Goal: Information Seeking & Learning: Learn about a topic

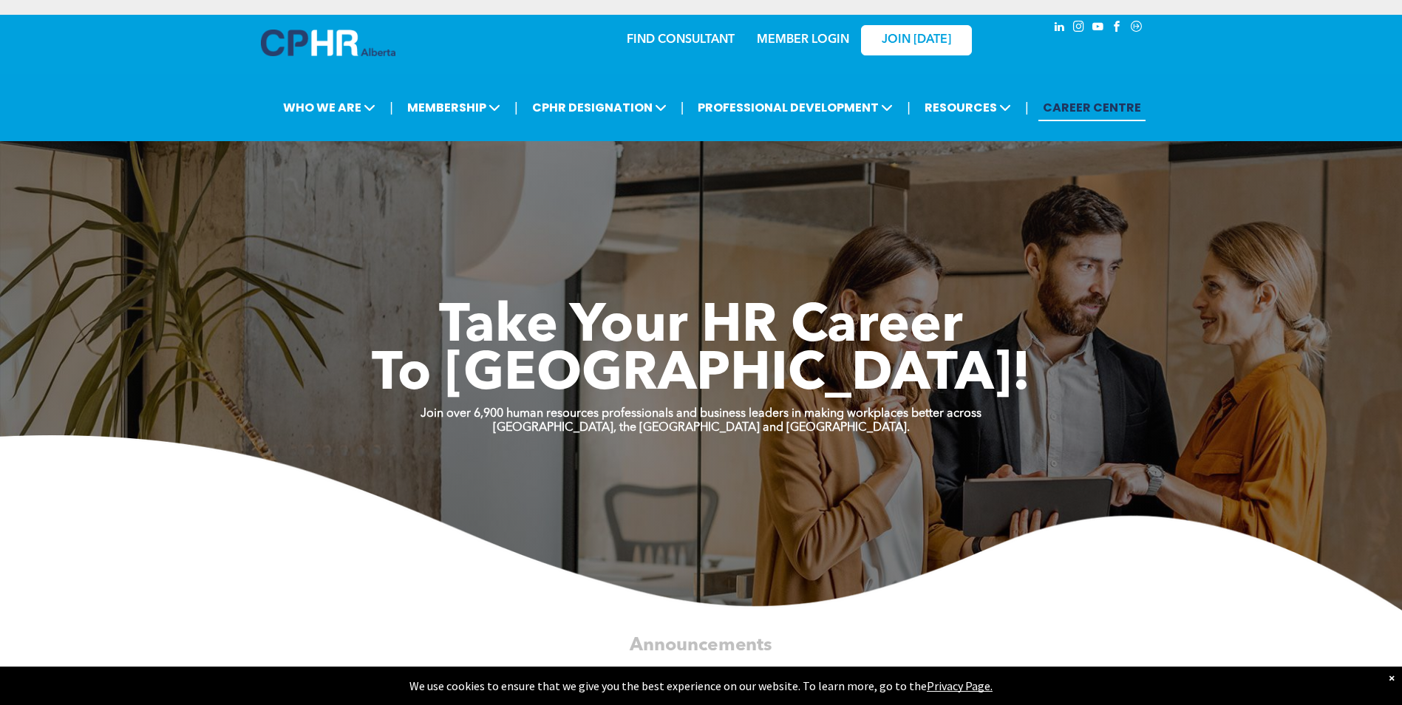
click at [798, 38] on link "MEMBER LOGIN" at bounding box center [803, 40] width 92 height 12
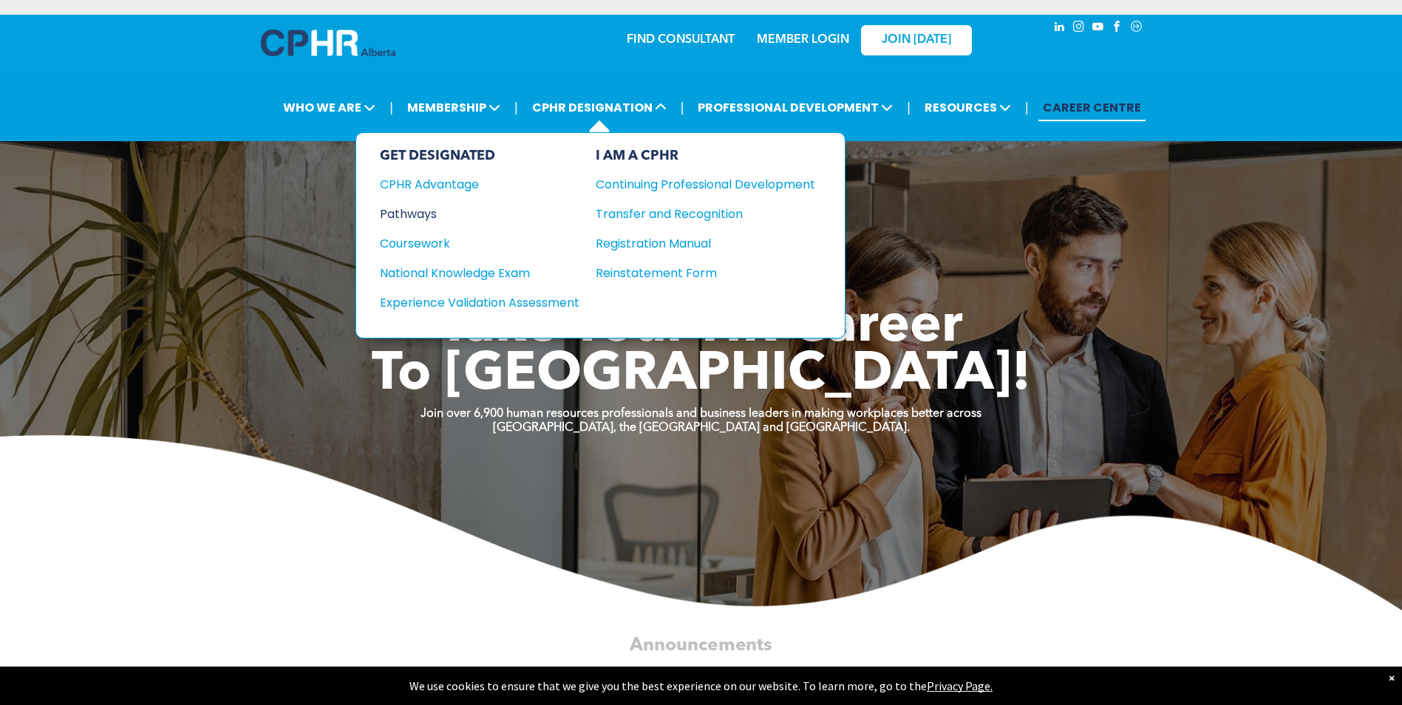
click at [405, 214] on div "Pathways" at bounding box center [470, 214] width 180 height 18
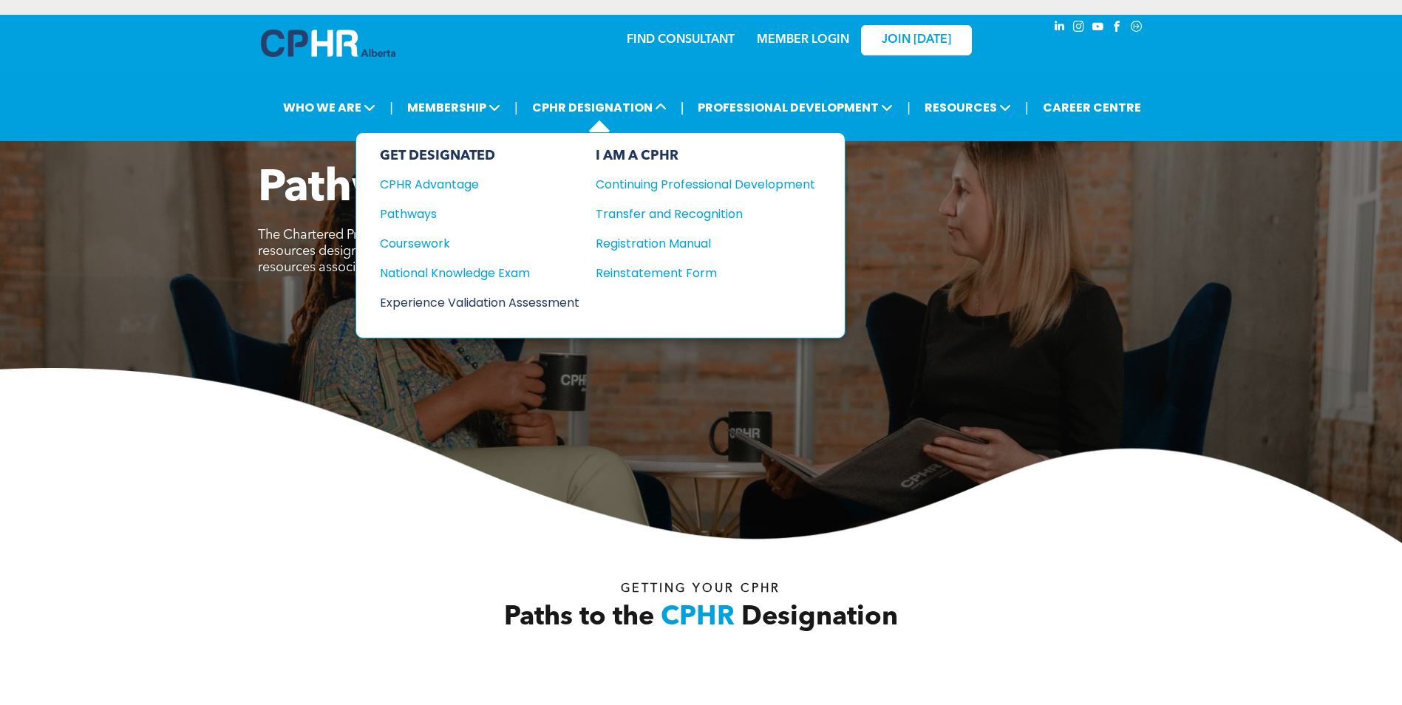
click at [487, 303] on div "Experience Validation Assessment" at bounding box center [470, 302] width 180 height 18
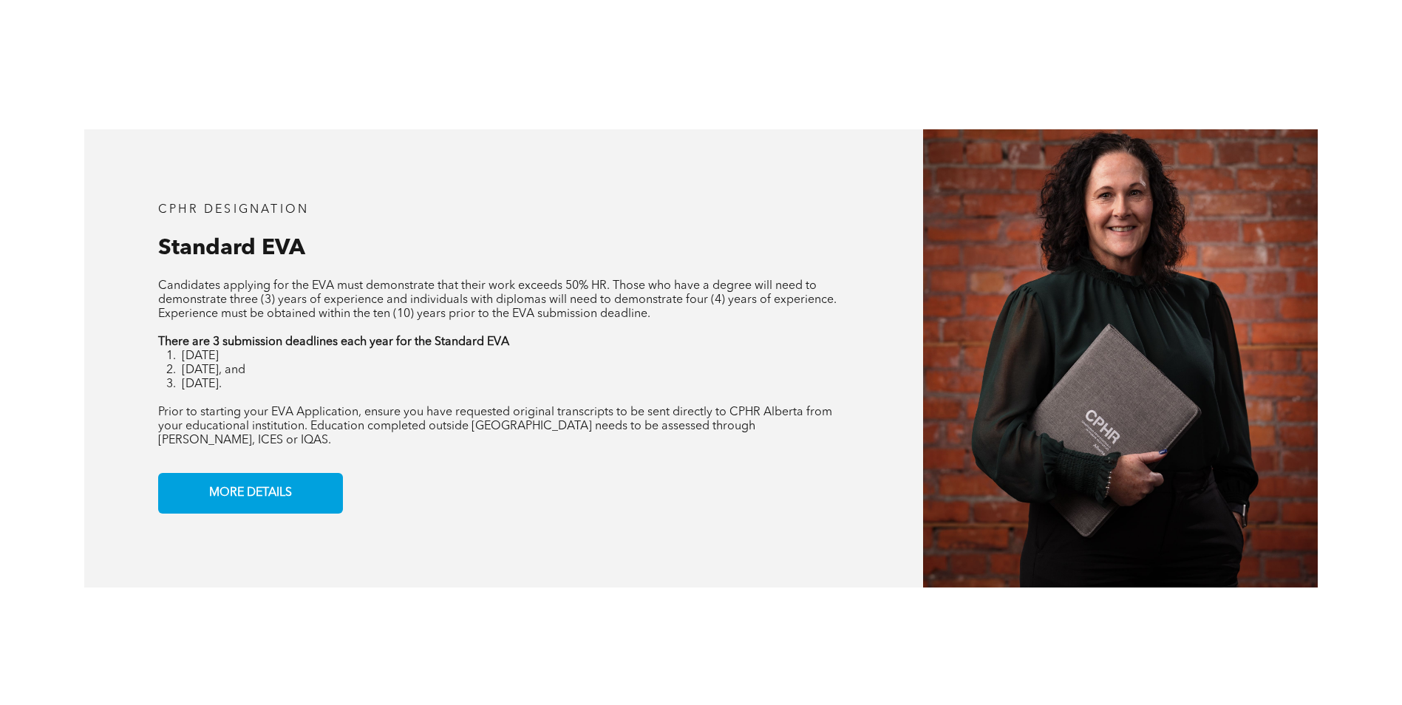
scroll to position [1256, 0]
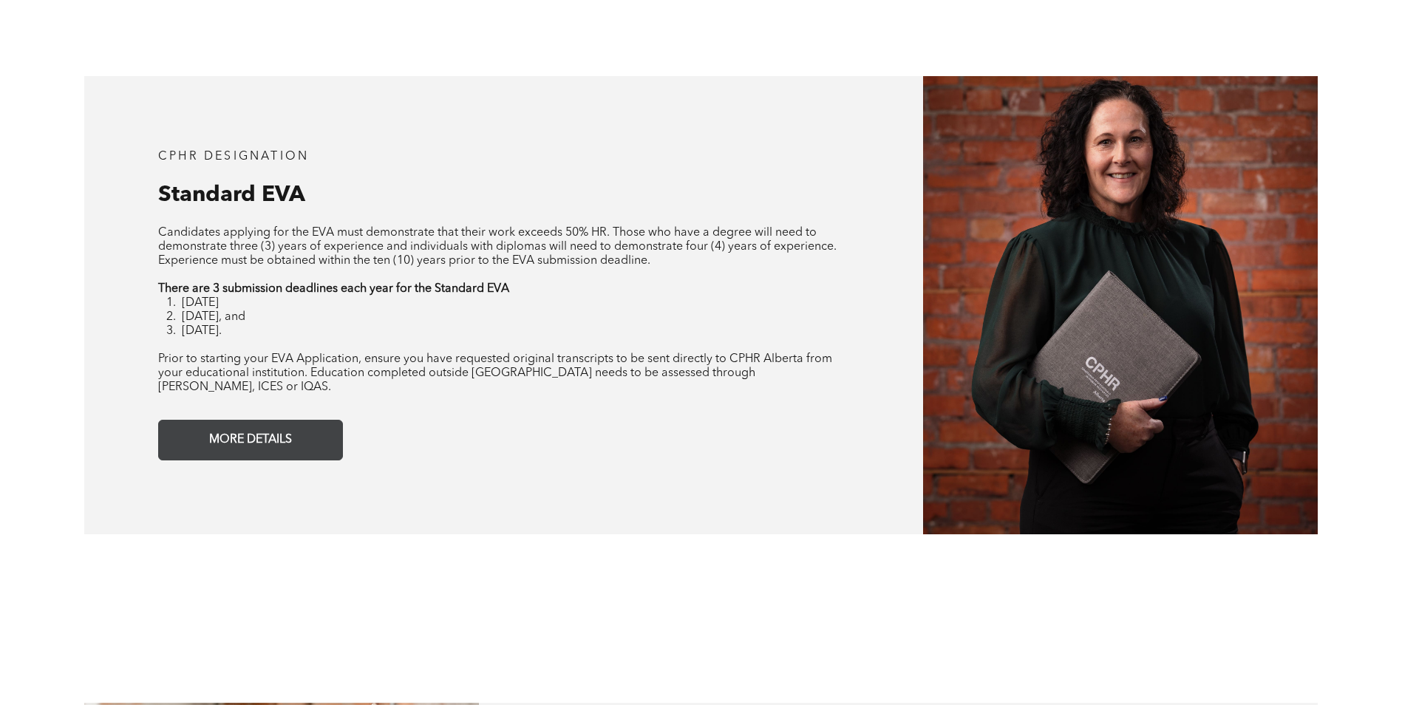
click at [206, 429] on span "MORE DETAILS" at bounding box center [250, 440] width 93 height 29
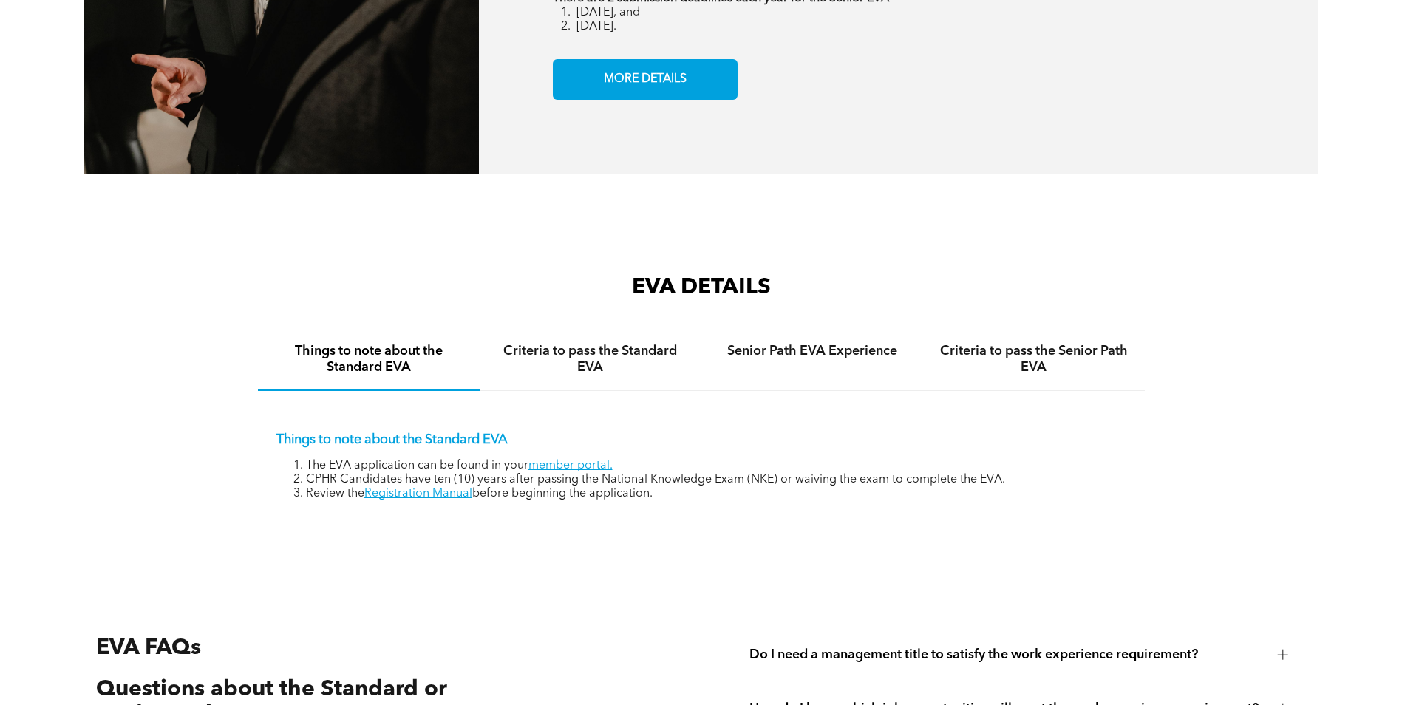
scroll to position [2474, 0]
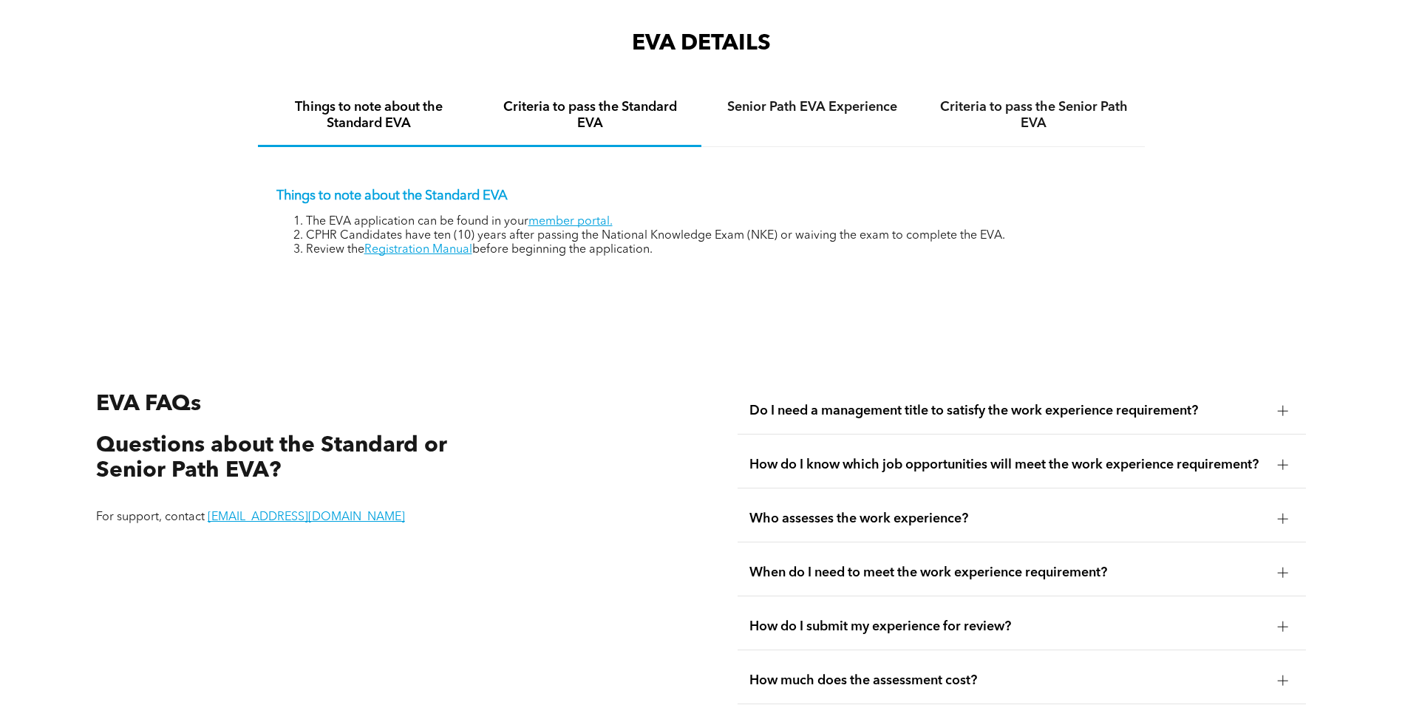
click at [669, 99] on h4 "Criteria to pass the Standard EVA" at bounding box center [590, 115] width 195 height 33
